Goal: Information Seeking & Learning: Learn about a topic

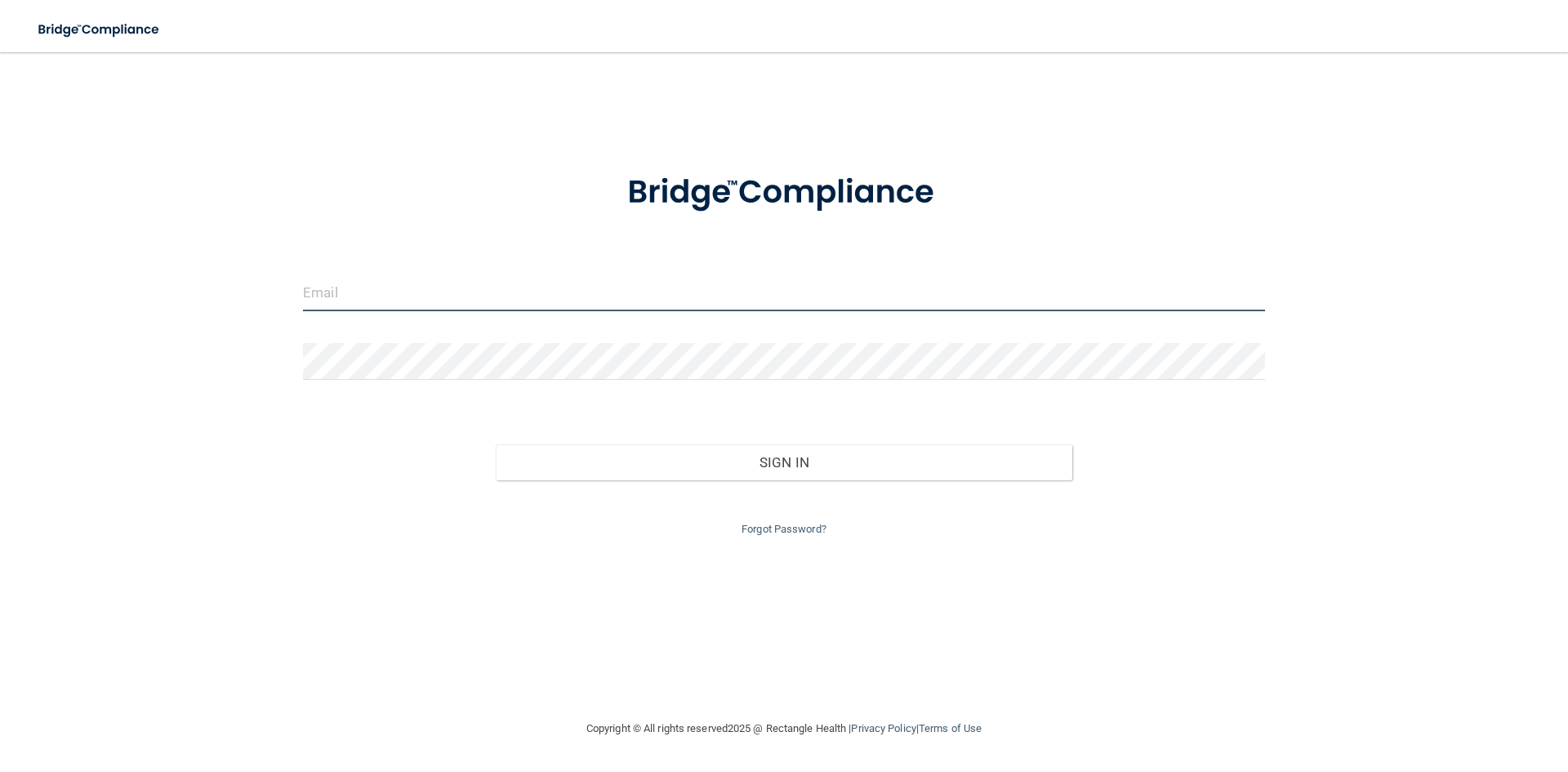
click at [379, 292] on input "email" at bounding box center [783, 292] width 962 height 36
click at [350, 303] on input "email" at bounding box center [783, 292] width 962 height 36
type input "[PERSON_NAME][EMAIL_ADDRESS][DOMAIN_NAME]"
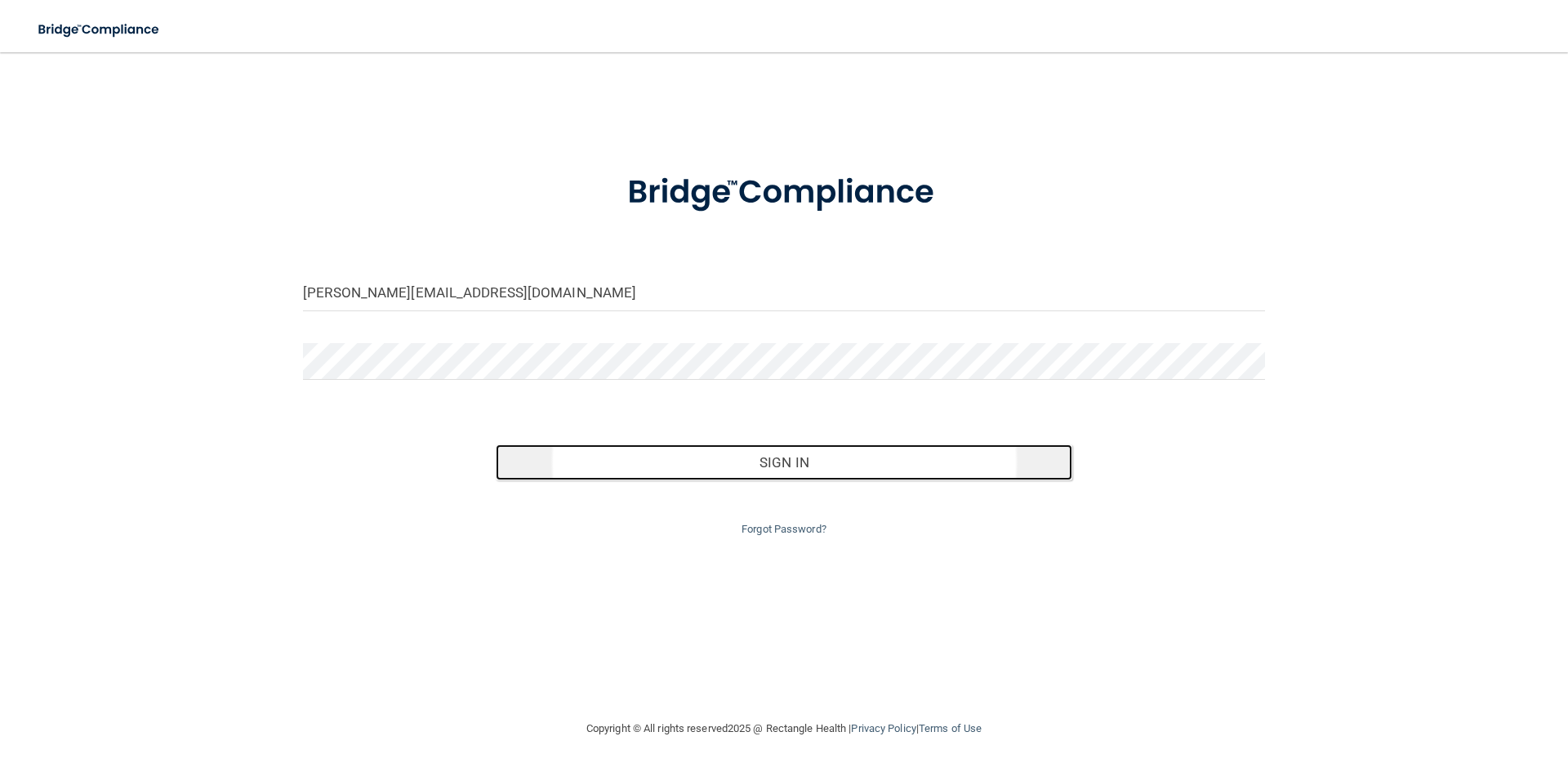
click at [653, 453] on button "Sign In" at bounding box center [784, 462] width 577 height 36
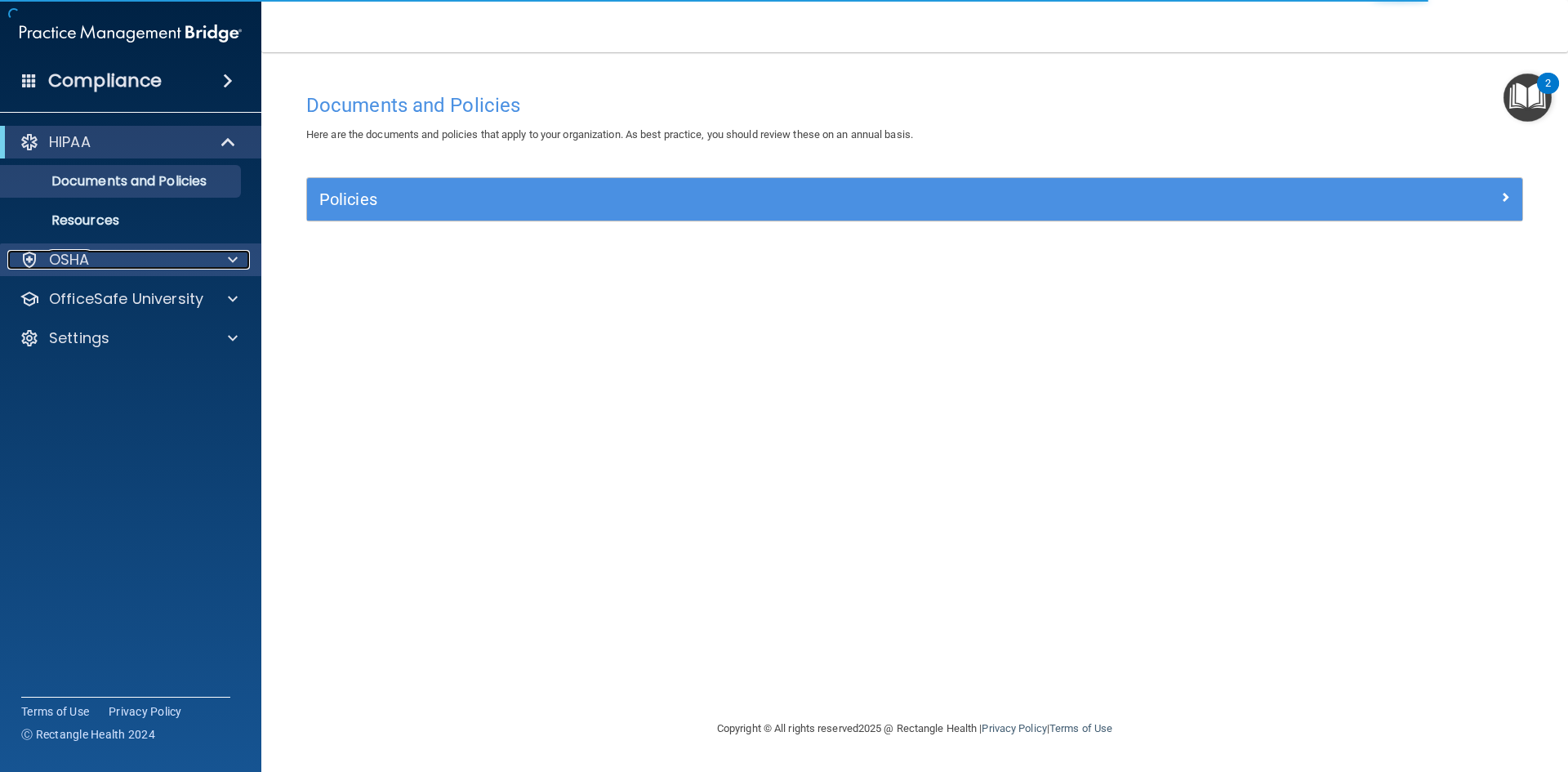
click at [83, 266] on p "OSHA" at bounding box center [70, 259] width 41 height 20
click at [63, 260] on p "OSHA" at bounding box center [70, 259] width 41 height 20
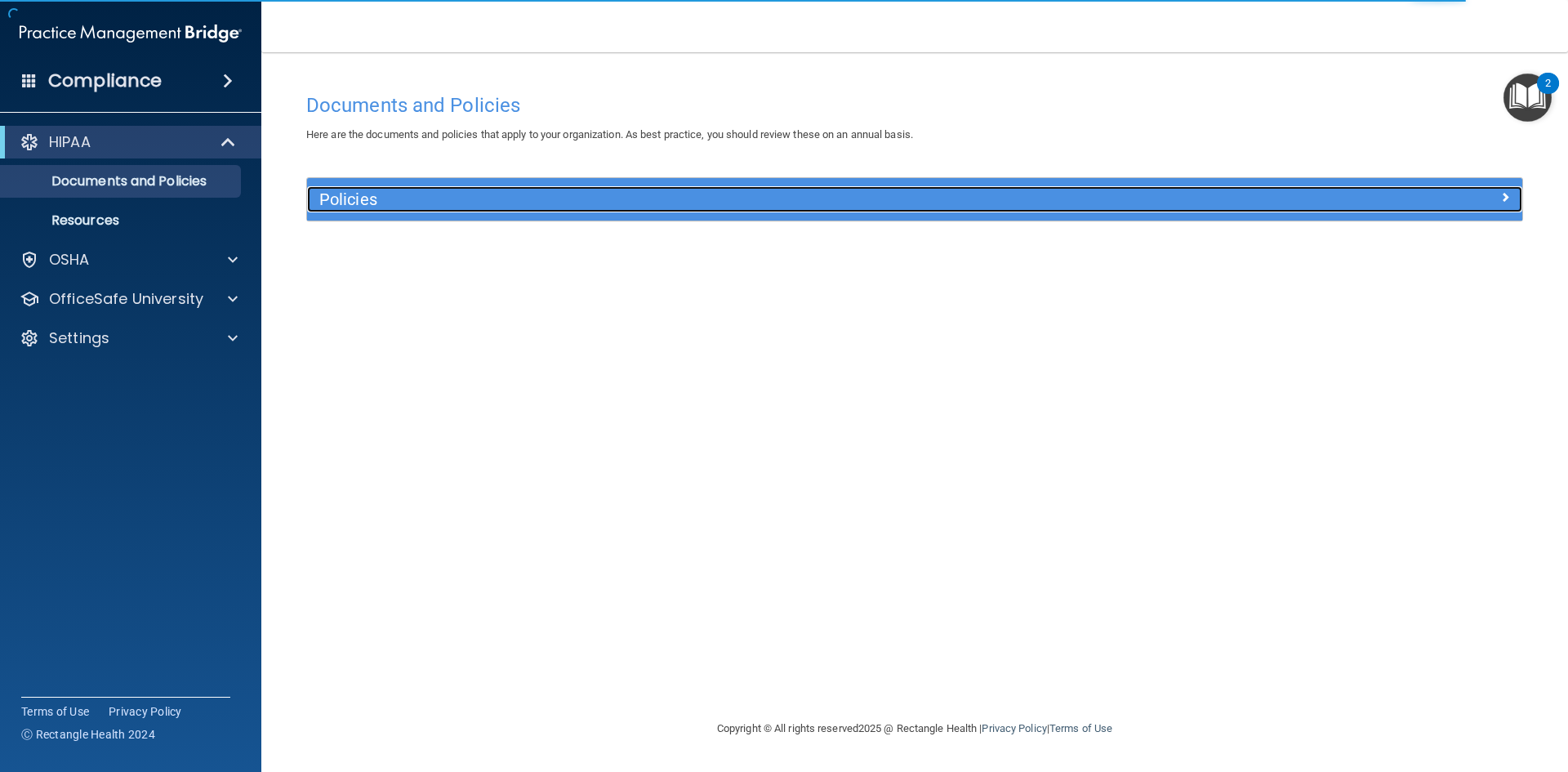
click at [379, 189] on div "Policies" at bounding box center [763, 199] width 912 height 26
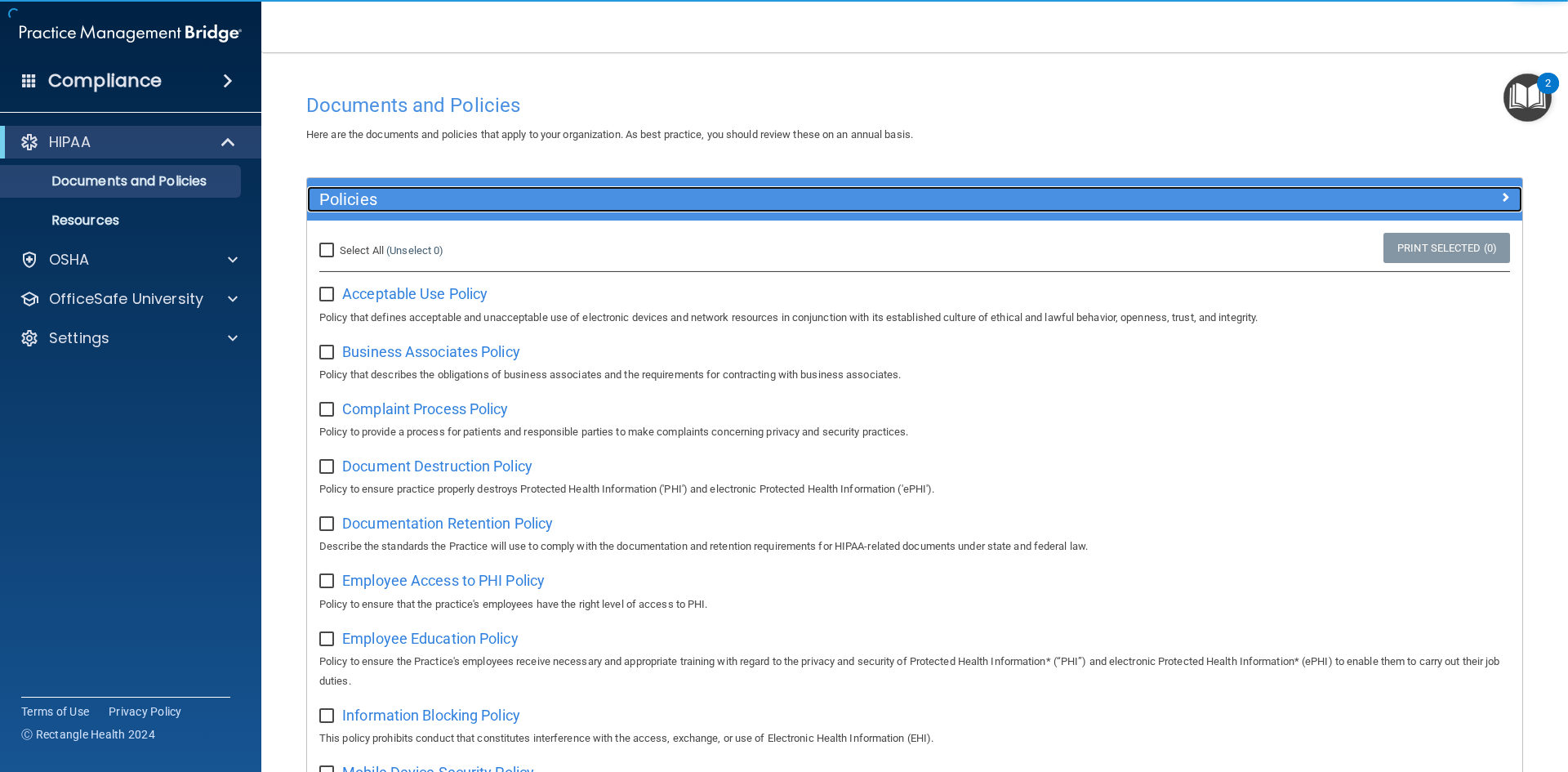
click at [379, 187] on div "Policies" at bounding box center [763, 199] width 912 height 26
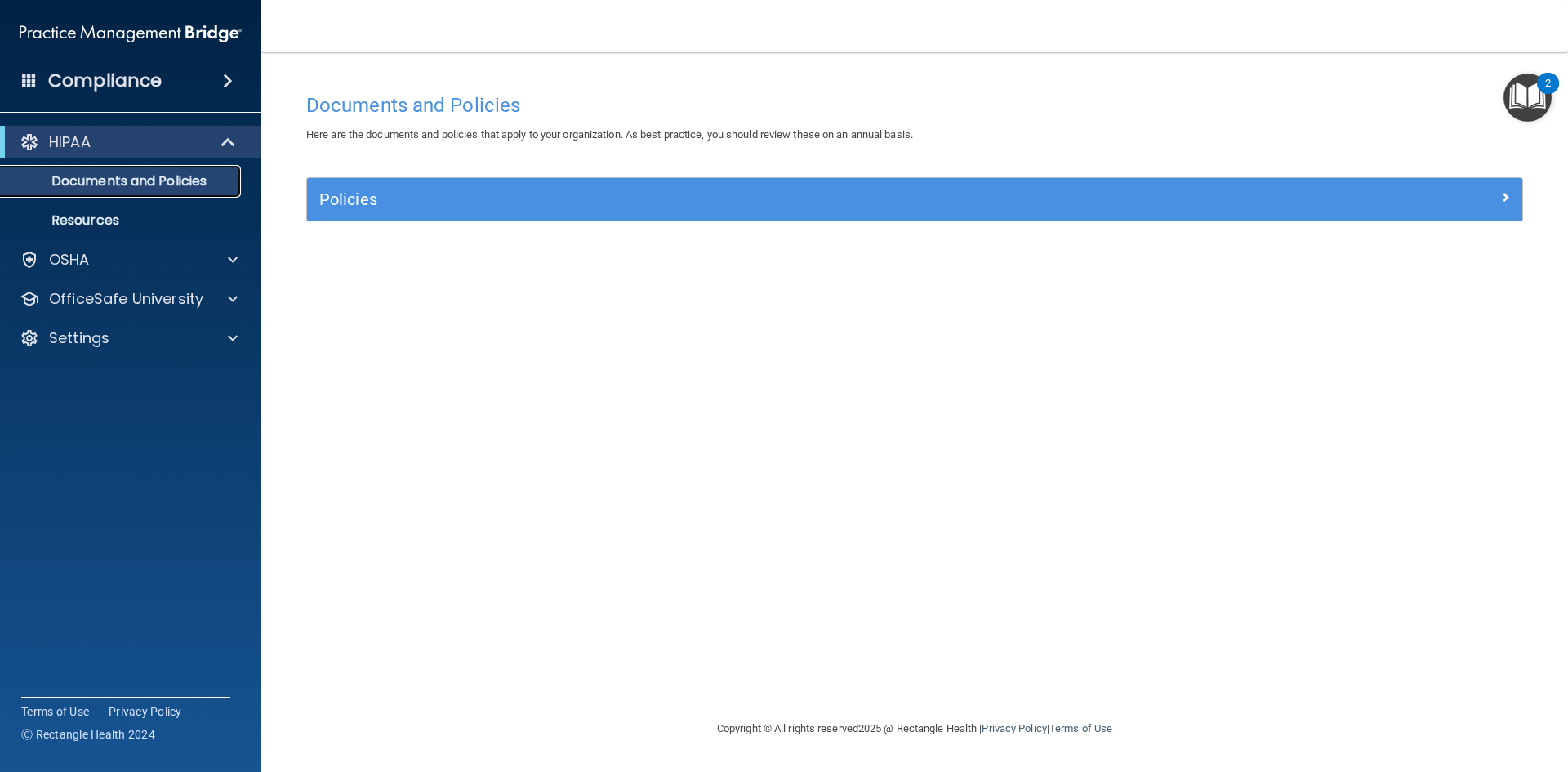
click at [126, 182] on p "Documents and Policies" at bounding box center [121, 182] width 223 height 17
click at [426, 223] on div "Policies Select All (Unselect 0) Unselect All Print Selected (0) Acceptable Use…" at bounding box center [914, 209] width 1241 height 63
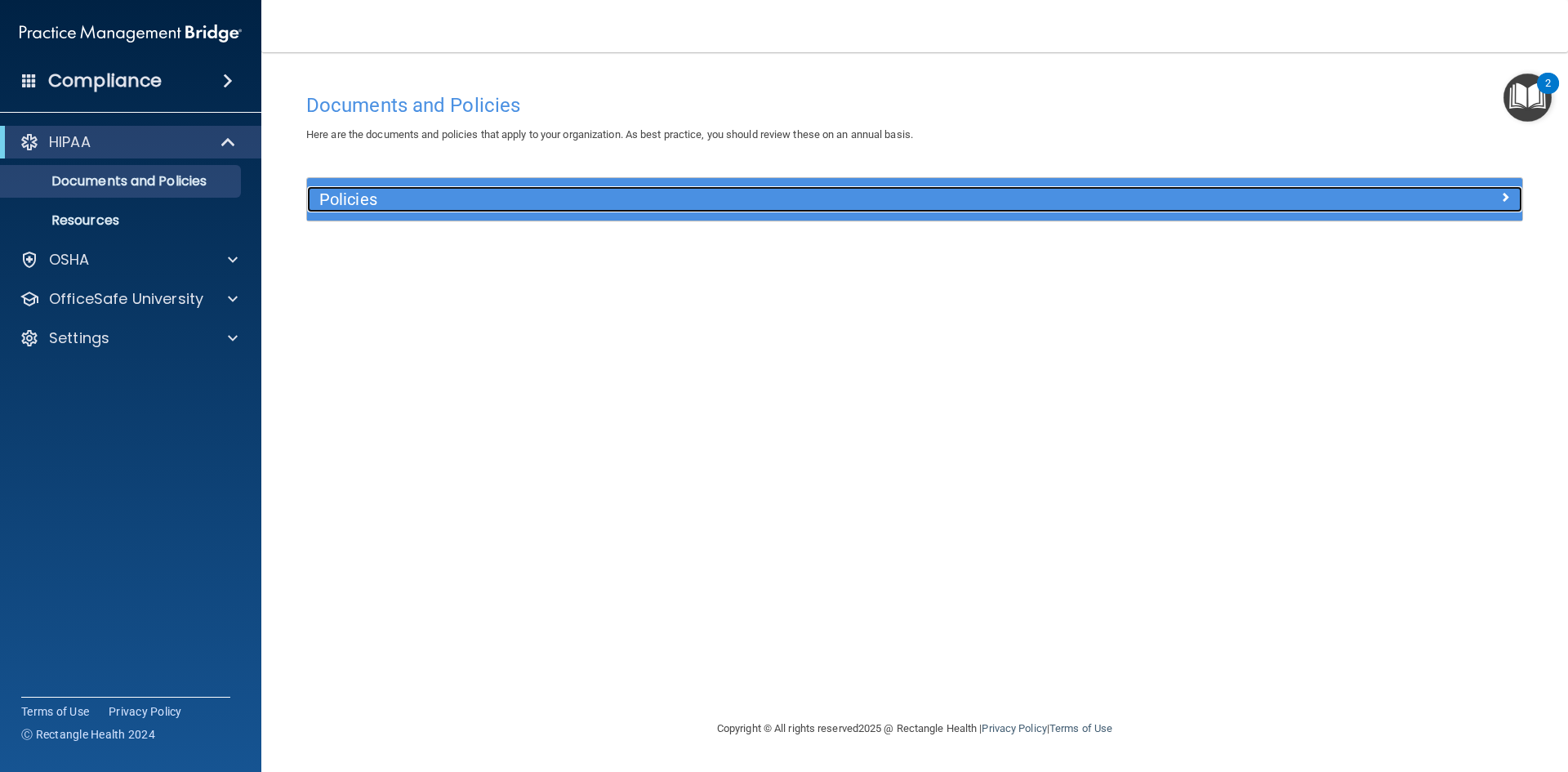
drag, startPoint x: 453, startPoint y: 203, endPoint x: 486, endPoint y: 249, distance: 56.6
click at [454, 203] on h5 "Policies" at bounding box center [763, 198] width 887 height 18
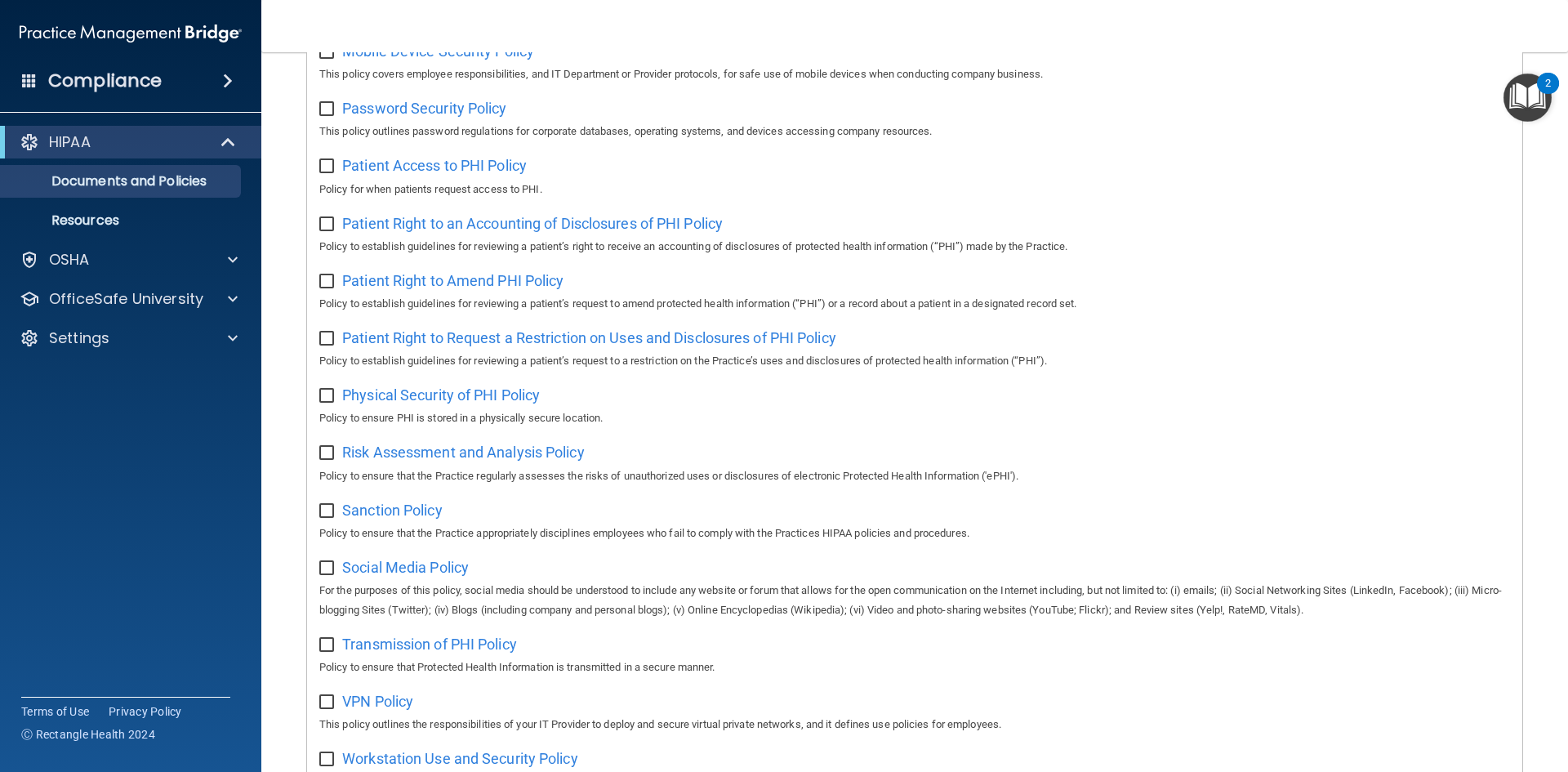
scroll to position [867, 0]
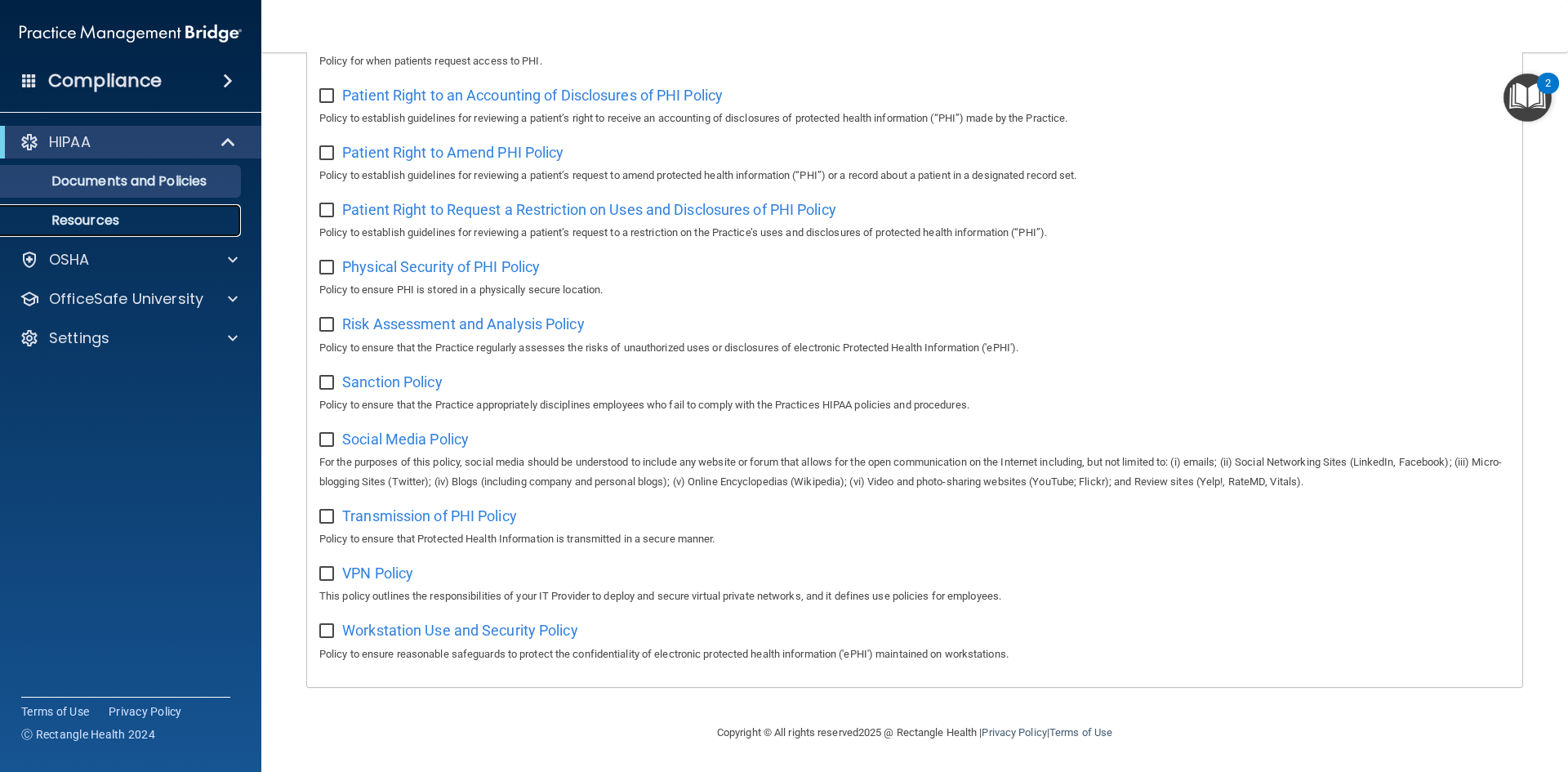
click at [116, 215] on p "Resources" at bounding box center [121, 221] width 223 height 17
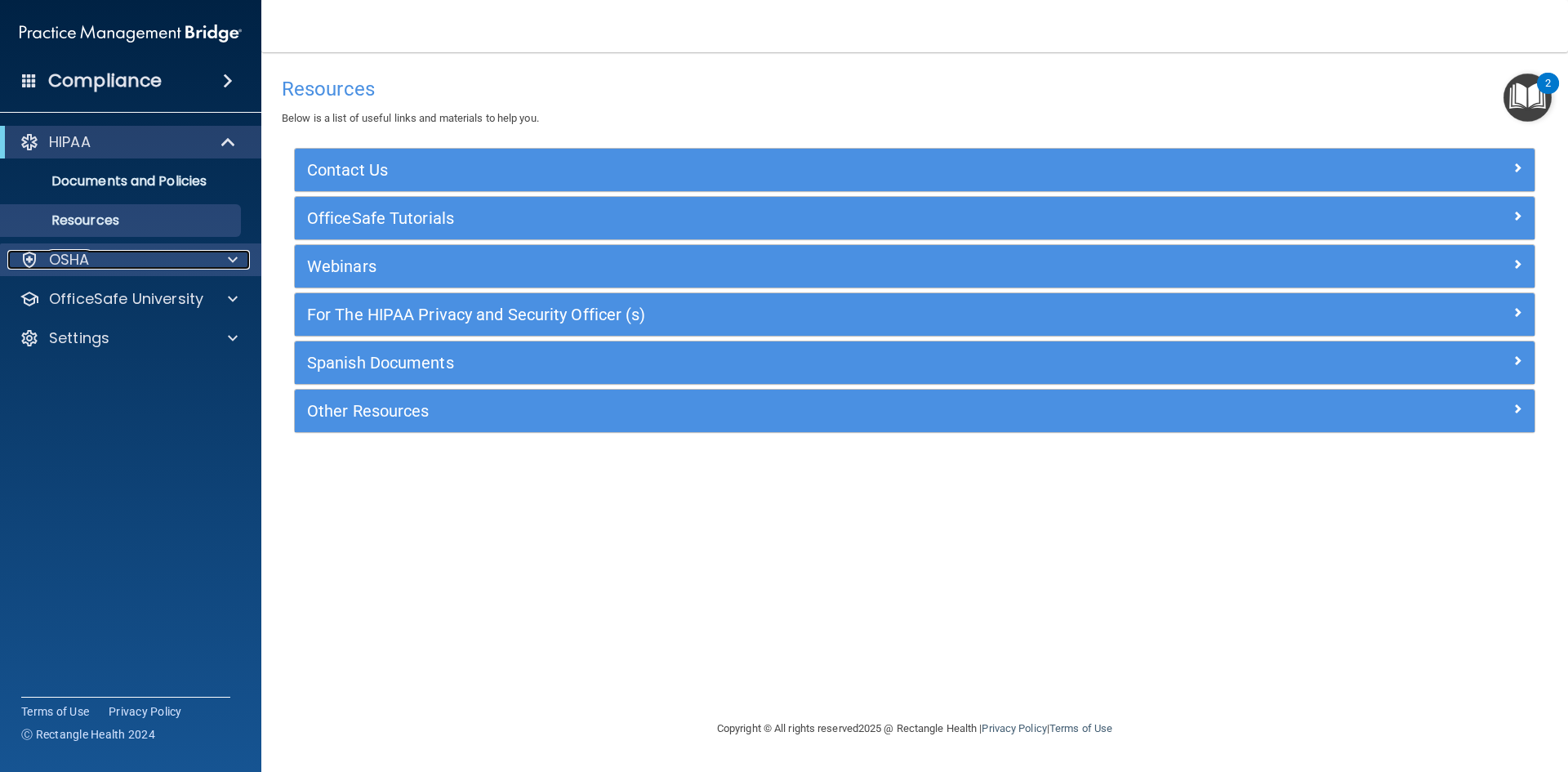
click at [152, 263] on div "OSHA" at bounding box center [109, 259] width 203 height 20
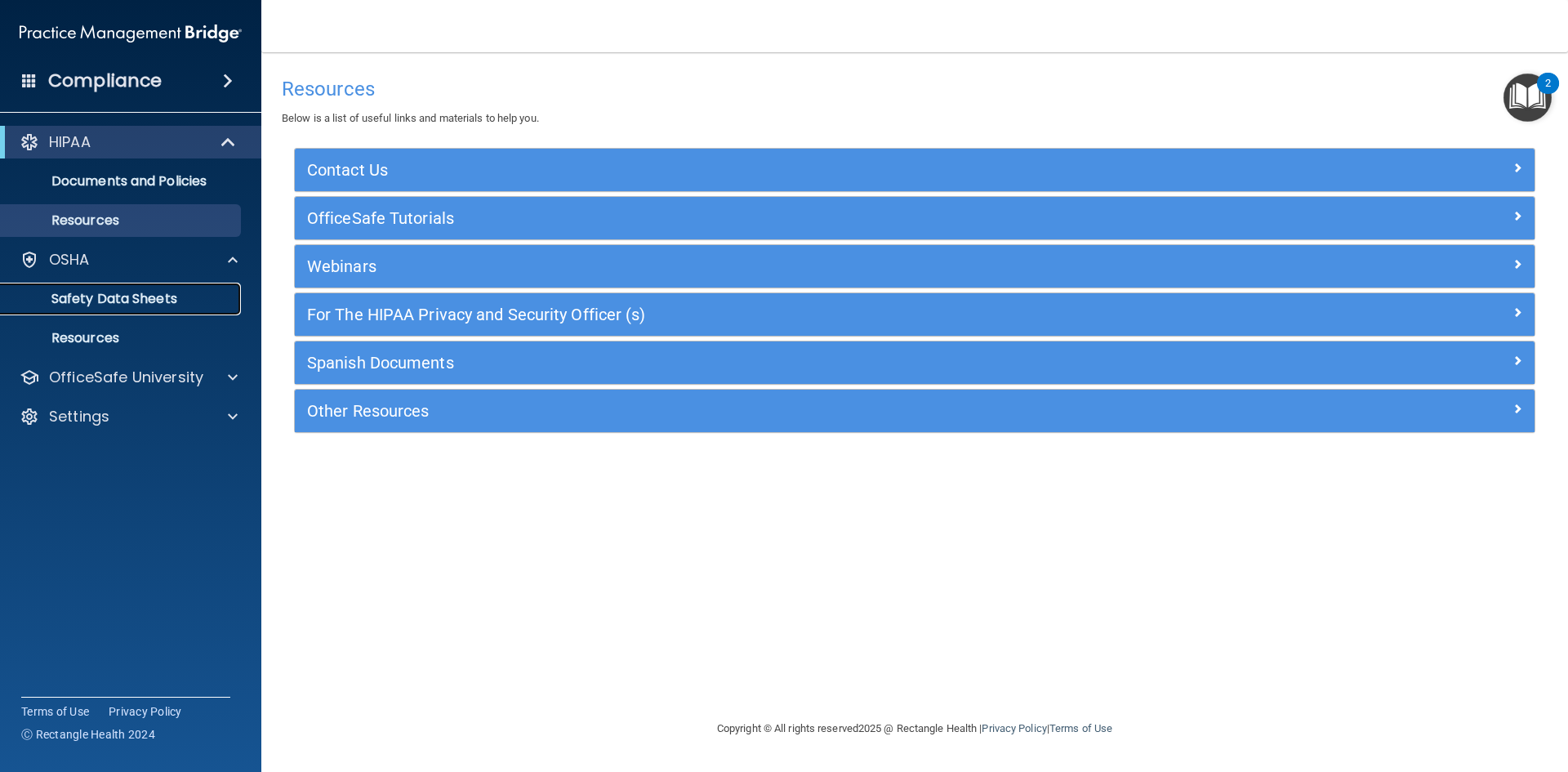
click at [135, 289] on link "Safety Data Sheets" at bounding box center [112, 299] width 257 height 33
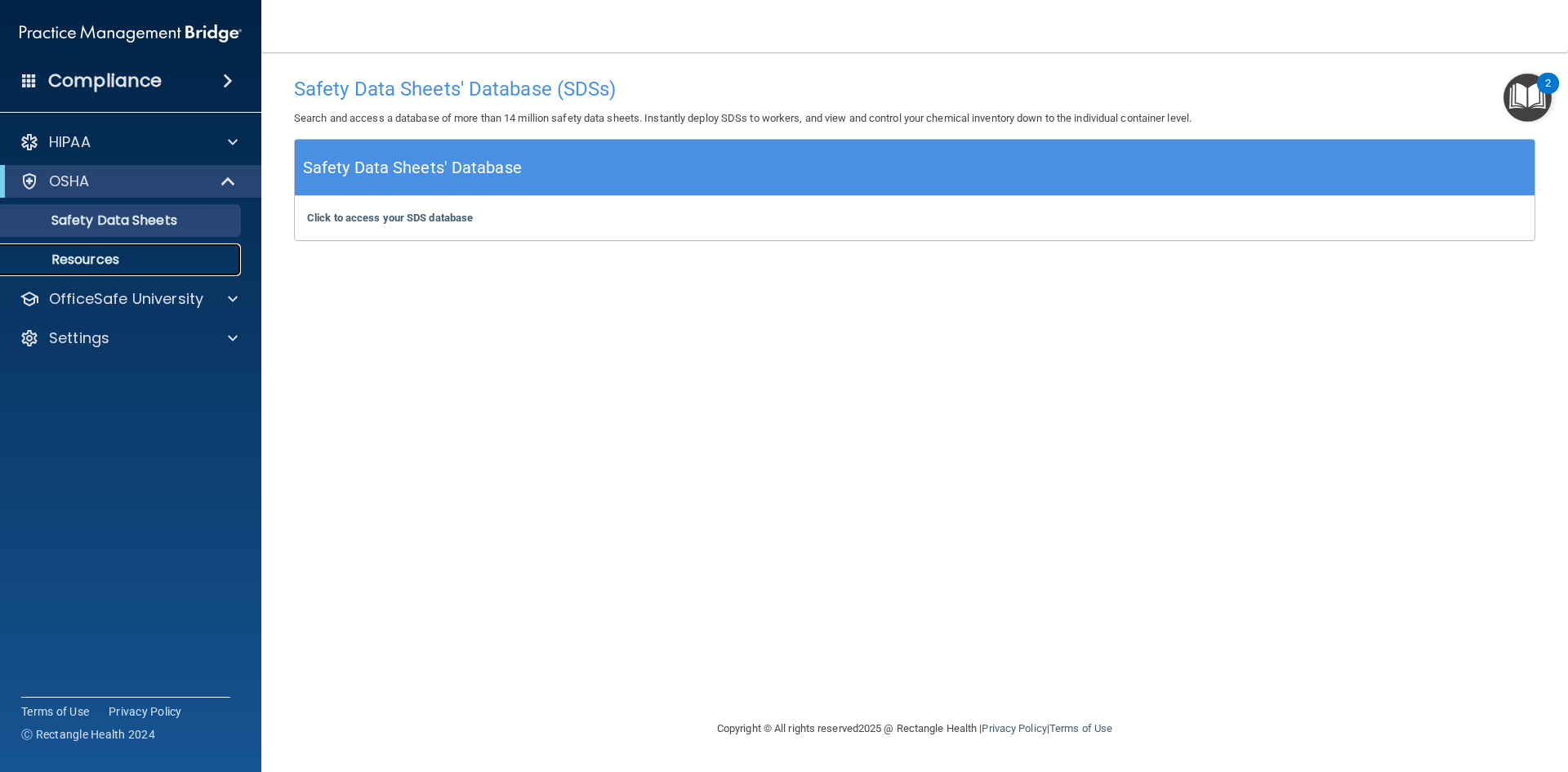
click at [123, 256] on p "Resources" at bounding box center [121, 260] width 223 height 17
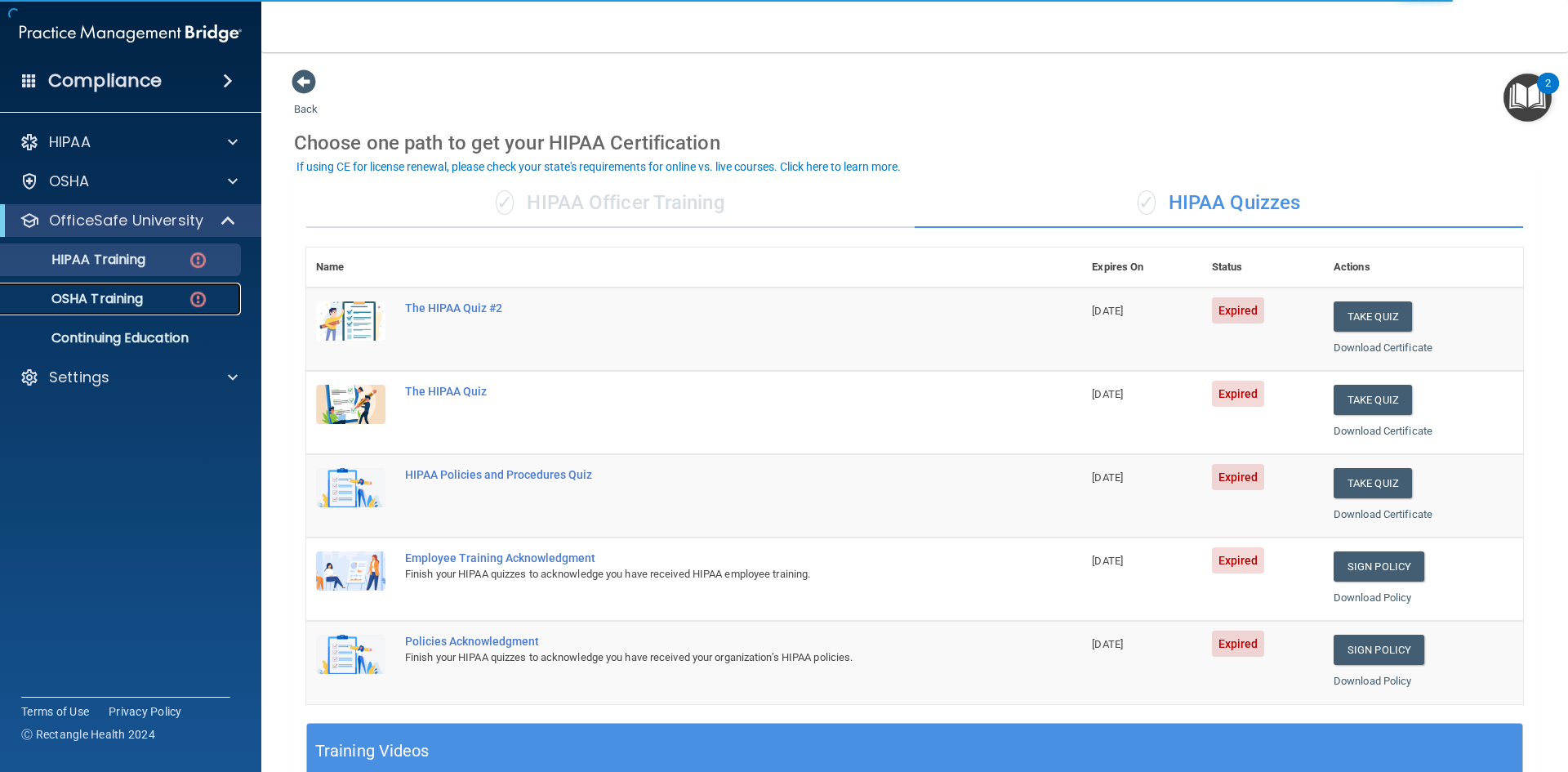
click at [168, 302] on div "OSHA Training" at bounding box center [121, 299] width 223 height 17
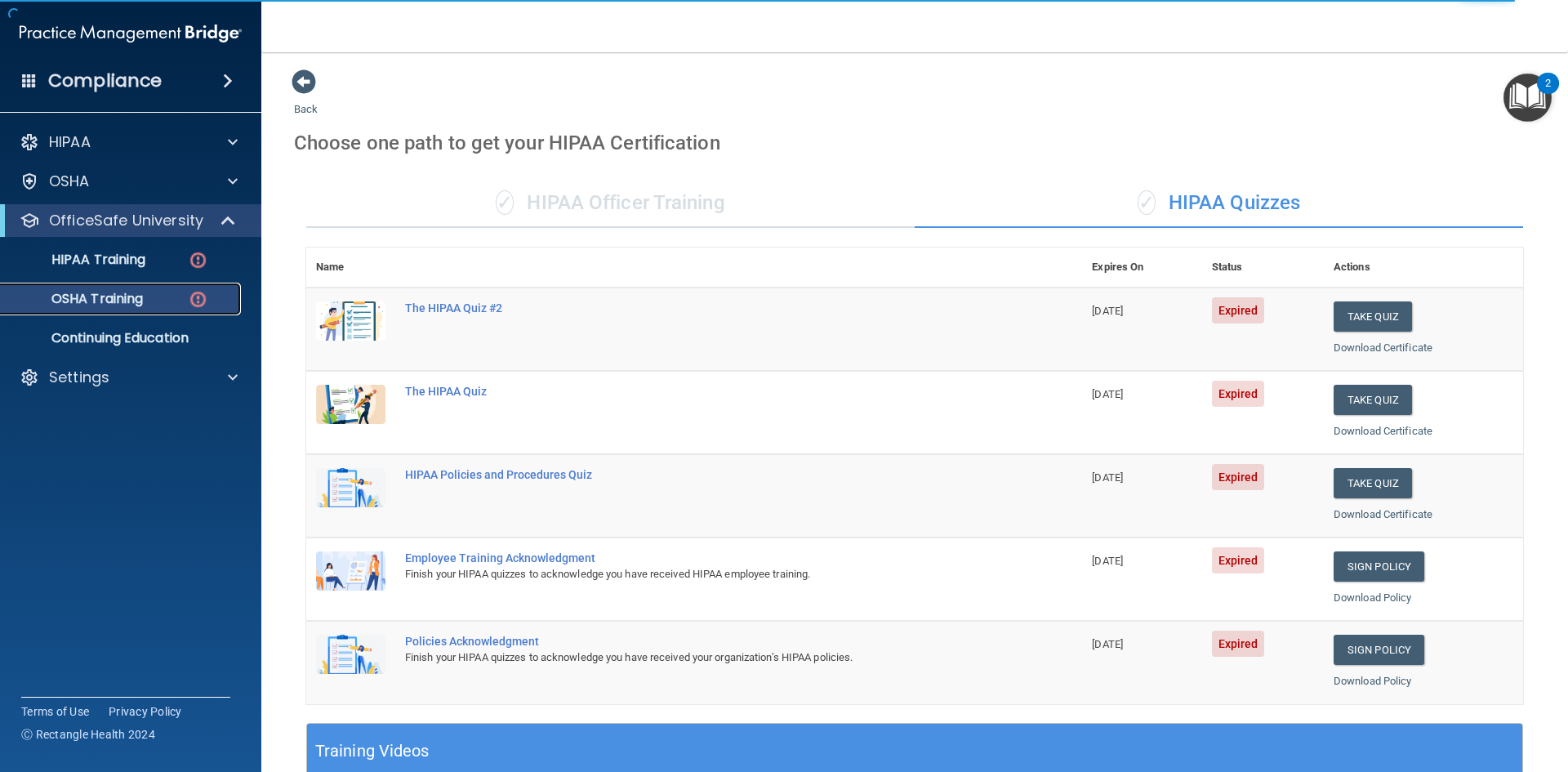
click at [165, 291] on div "OSHA Training" at bounding box center [121, 299] width 223 height 17
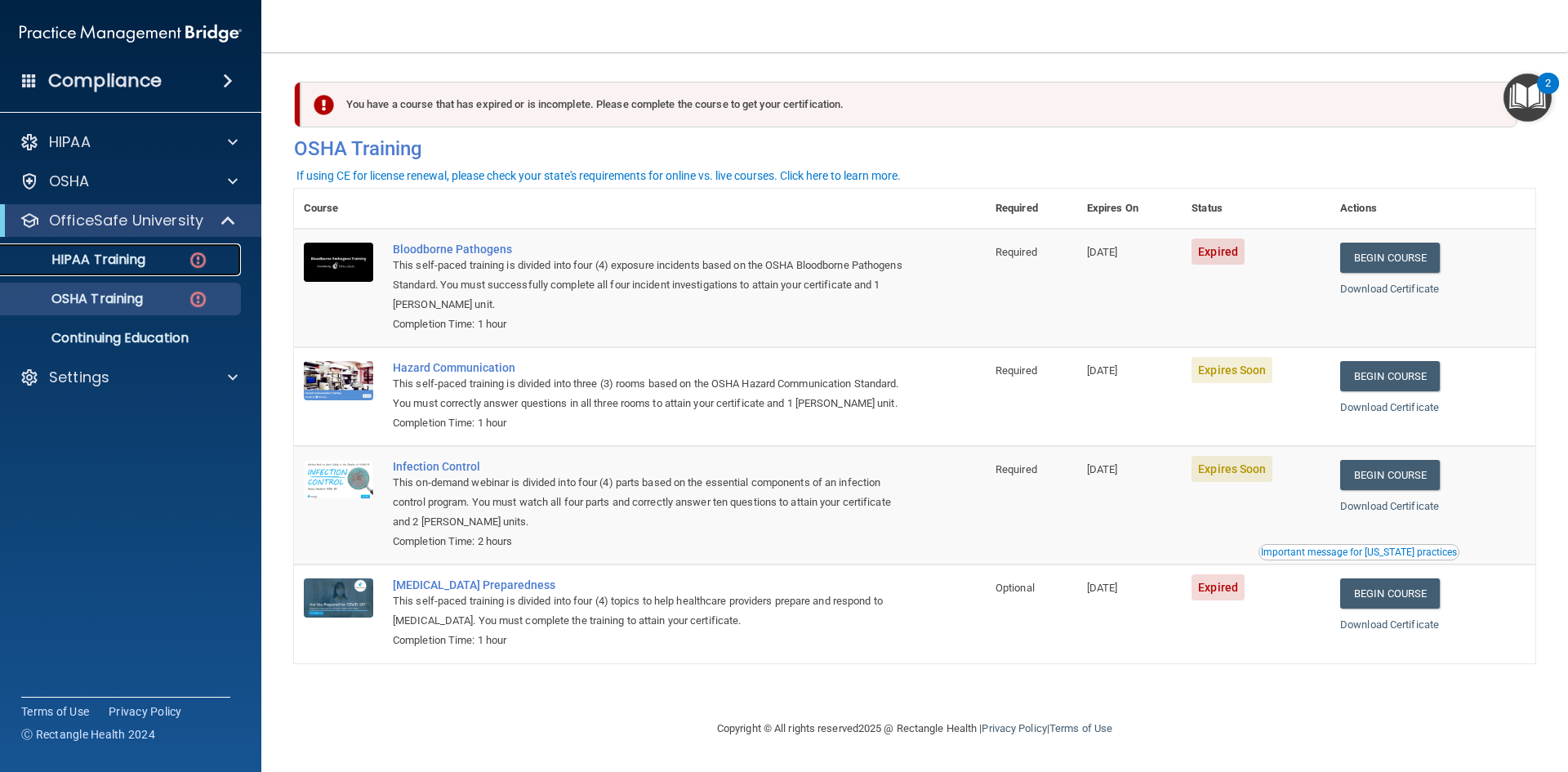
click at [174, 247] on link "HIPAA Training" at bounding box center [112, 259] width 257 height 33
